Goal: Find specific page/section: Find specific page/section

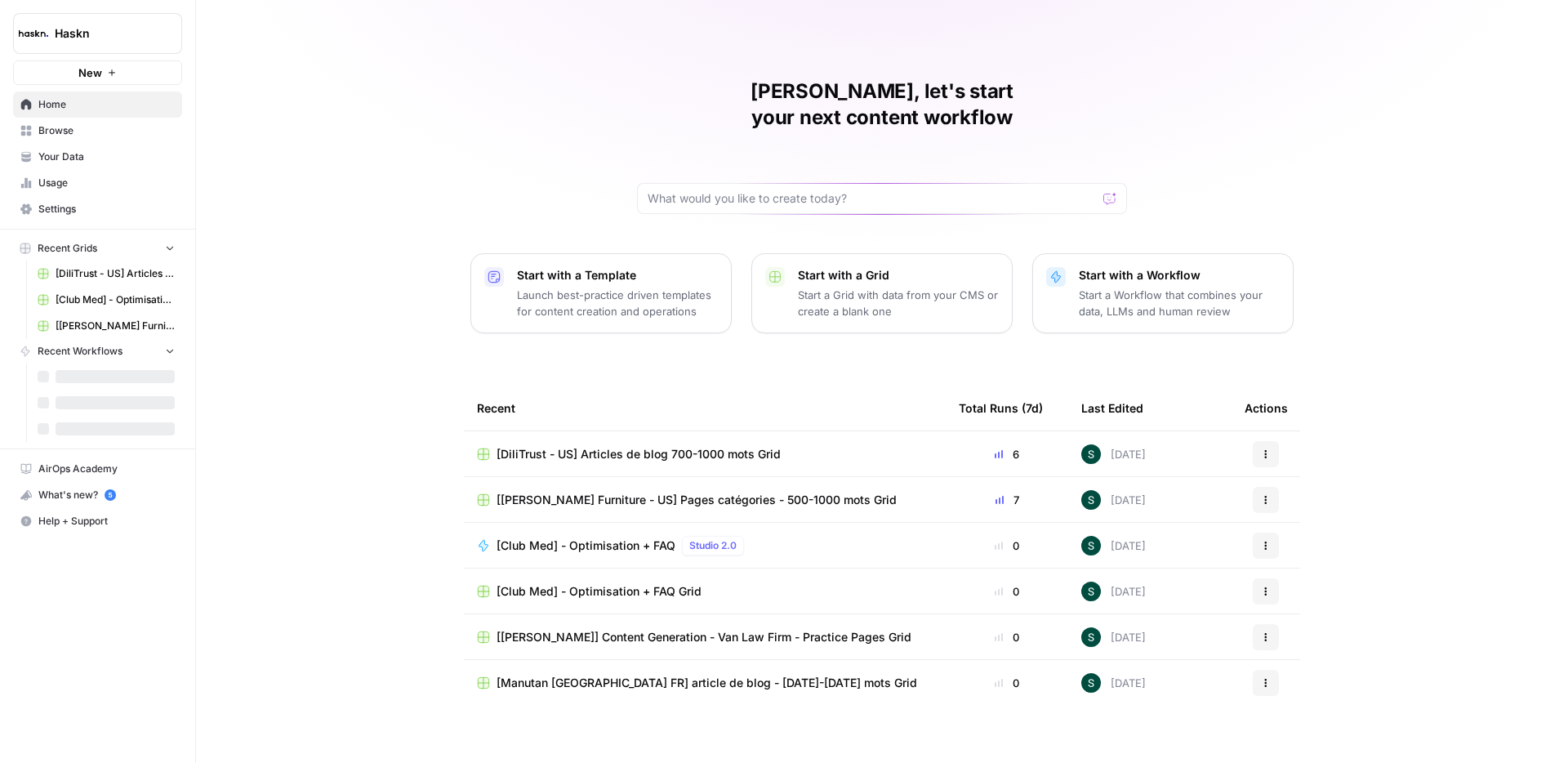
click at [82, 128] on span "Browse" at bounding box center [106, 130] width 136 height 15
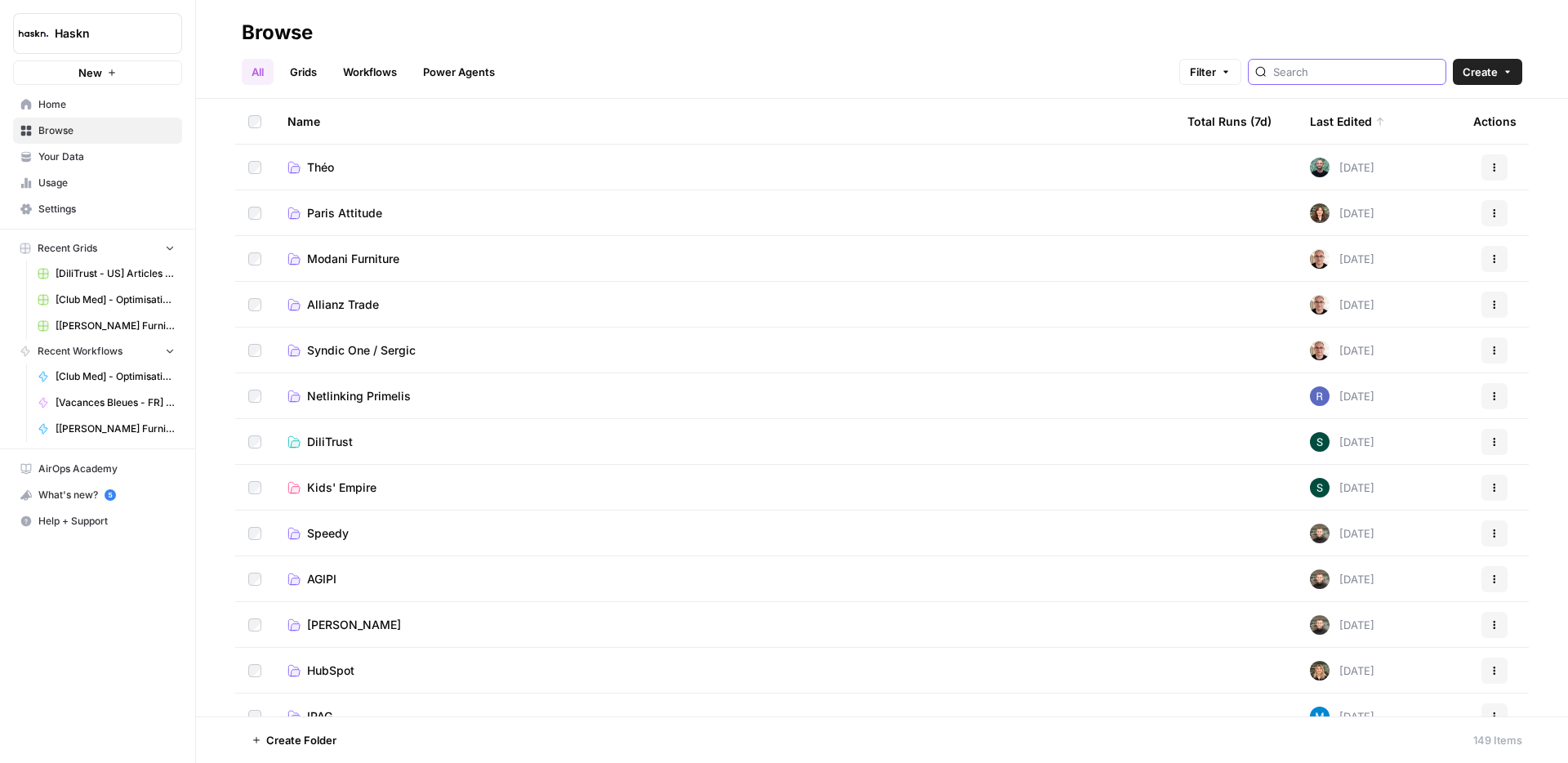
click at [1358, 72] on input "search" at bounding box center [1355, 72] width 166 height 17
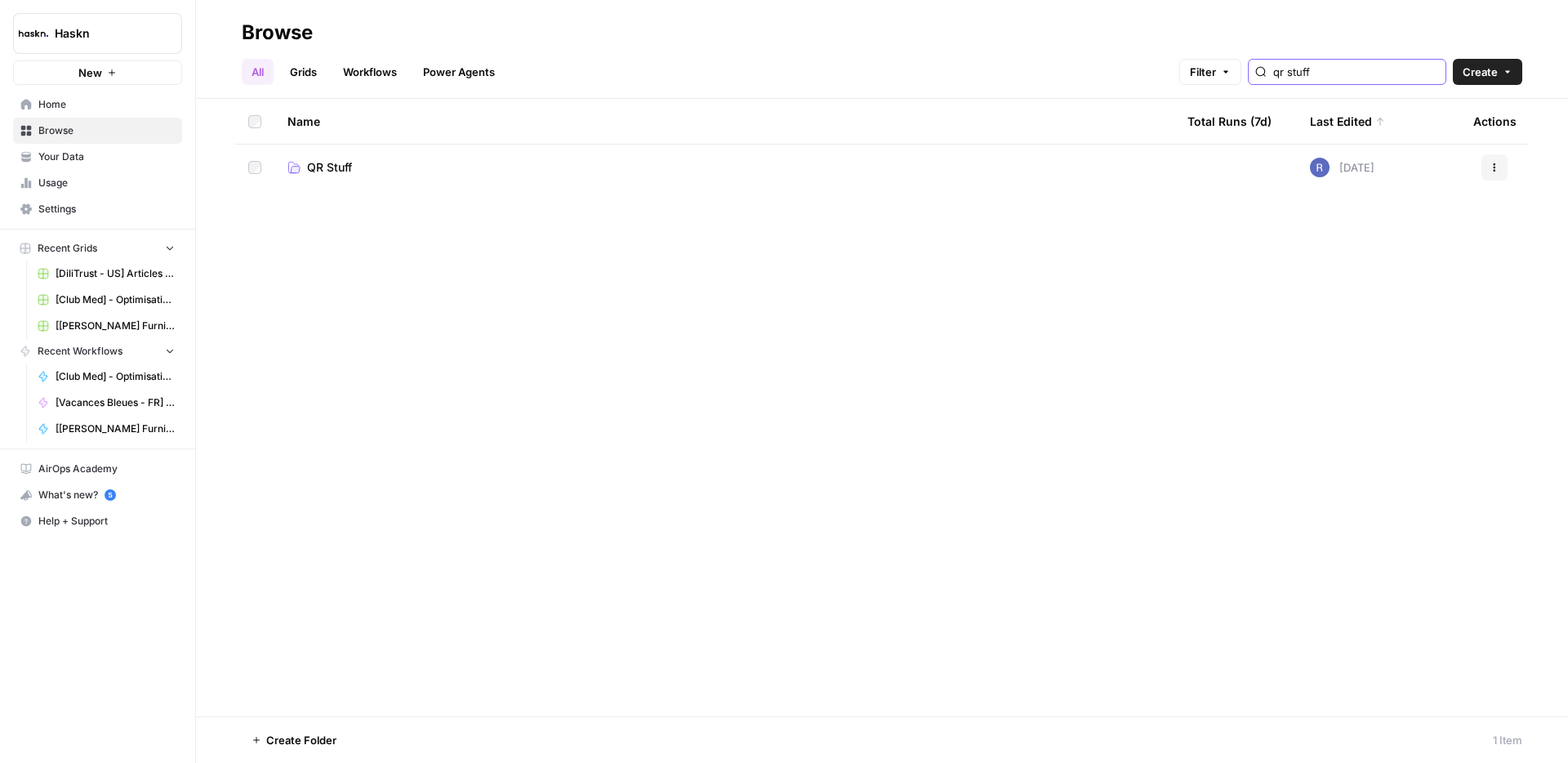
type input "qr stuff"
click at [960, 160] on link "QR Stuff" at bounding box center [724, 167] width 874 height 17
